Goal: Information Seeking & Learning: Compare options

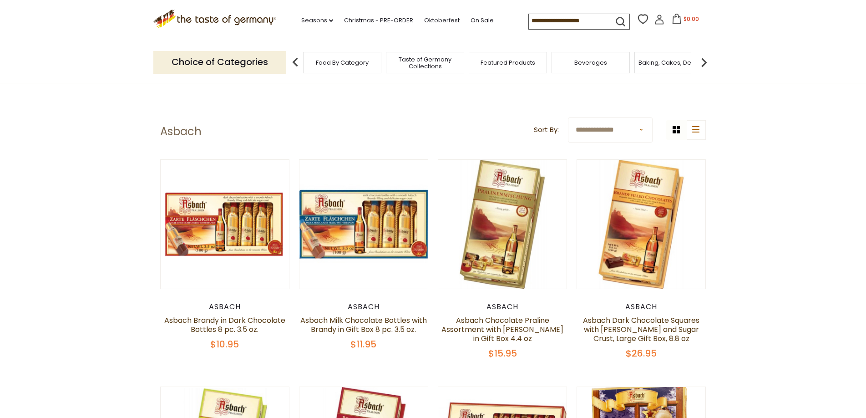
select select "********"
click option "**********" at bounding box center [0, 0] width 0 height 0
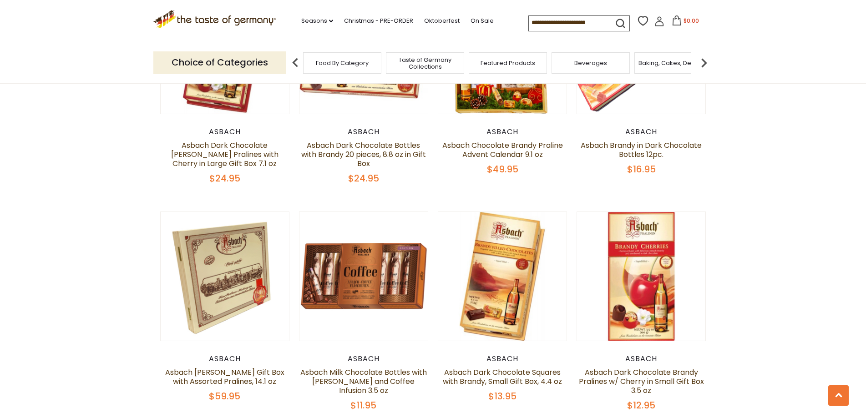
scroll to position [1841, 0]
